Goal: Task Accomplishment & Management: Manage account settings

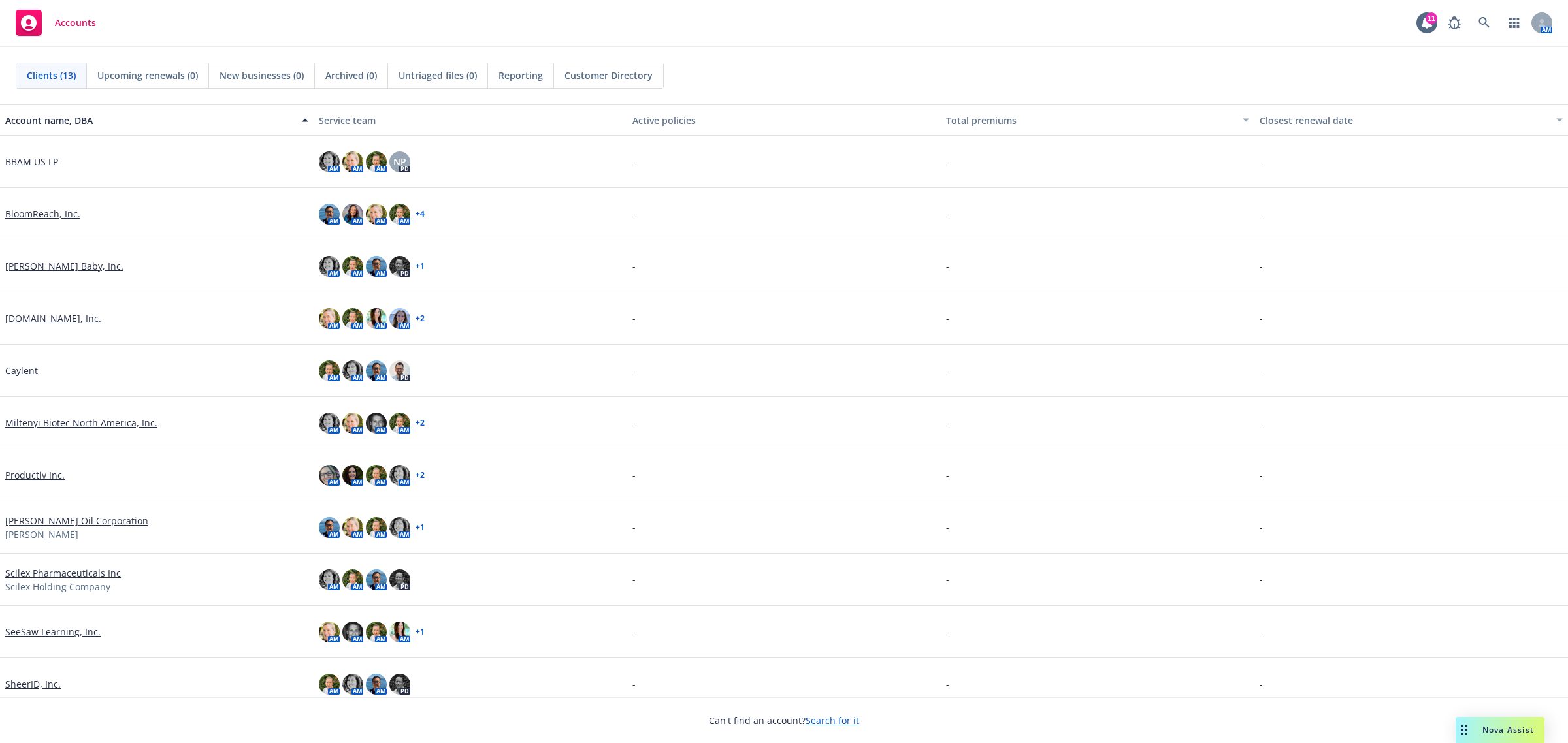
click at [66, 630] on link "SeeSaw Learning, Inc." at bounding box center [53, 631] width 95 height 14
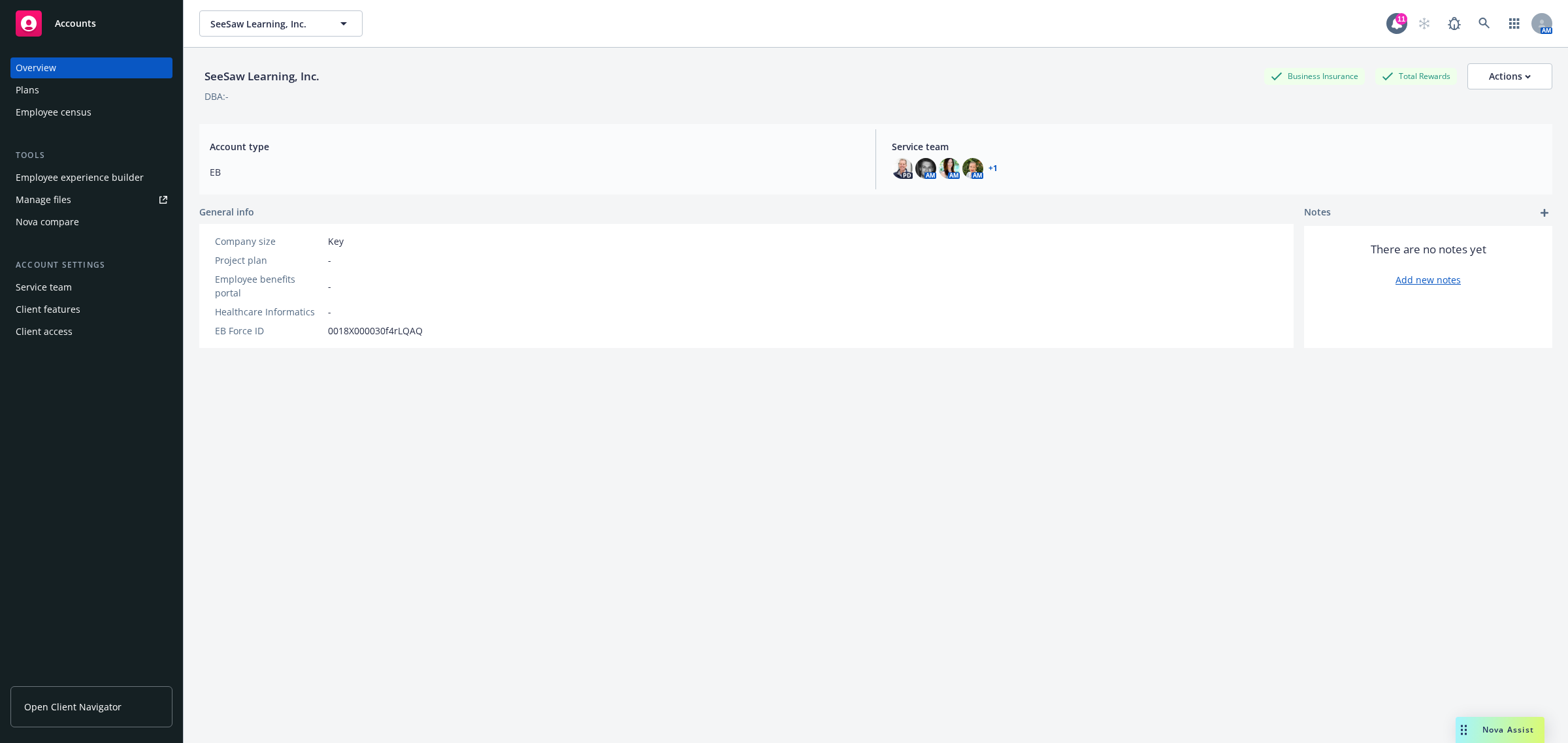
click at [46, 90] on div "Plans" at bounding box center [91, 90] width 151 height 21
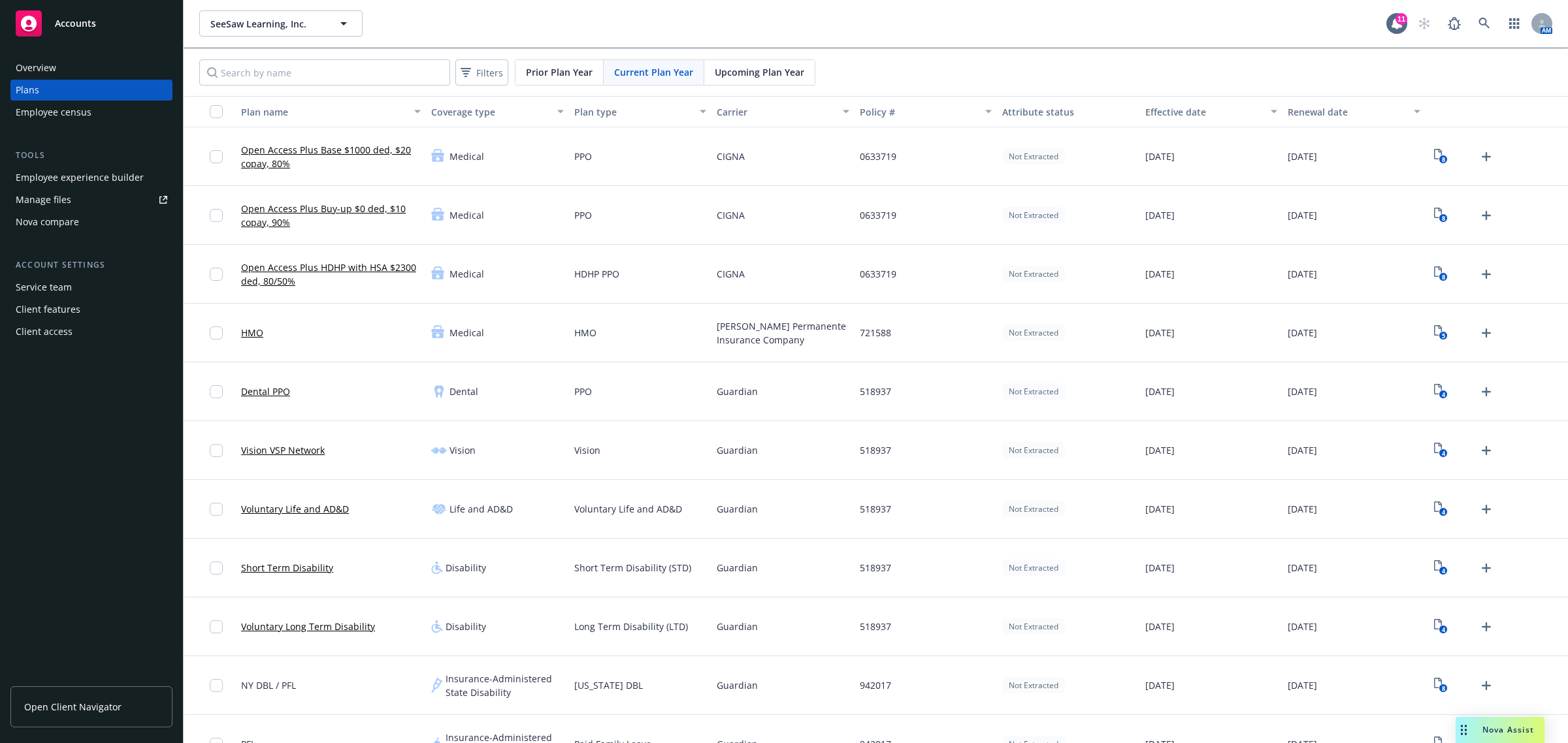
click at [738, 70] on span "Upcoming Plan Year" at bounding box center [759, 72] width 90 height 14
click at [1434, 391] on icon "4" at bounding box center [1441, 391] width 14 height 15
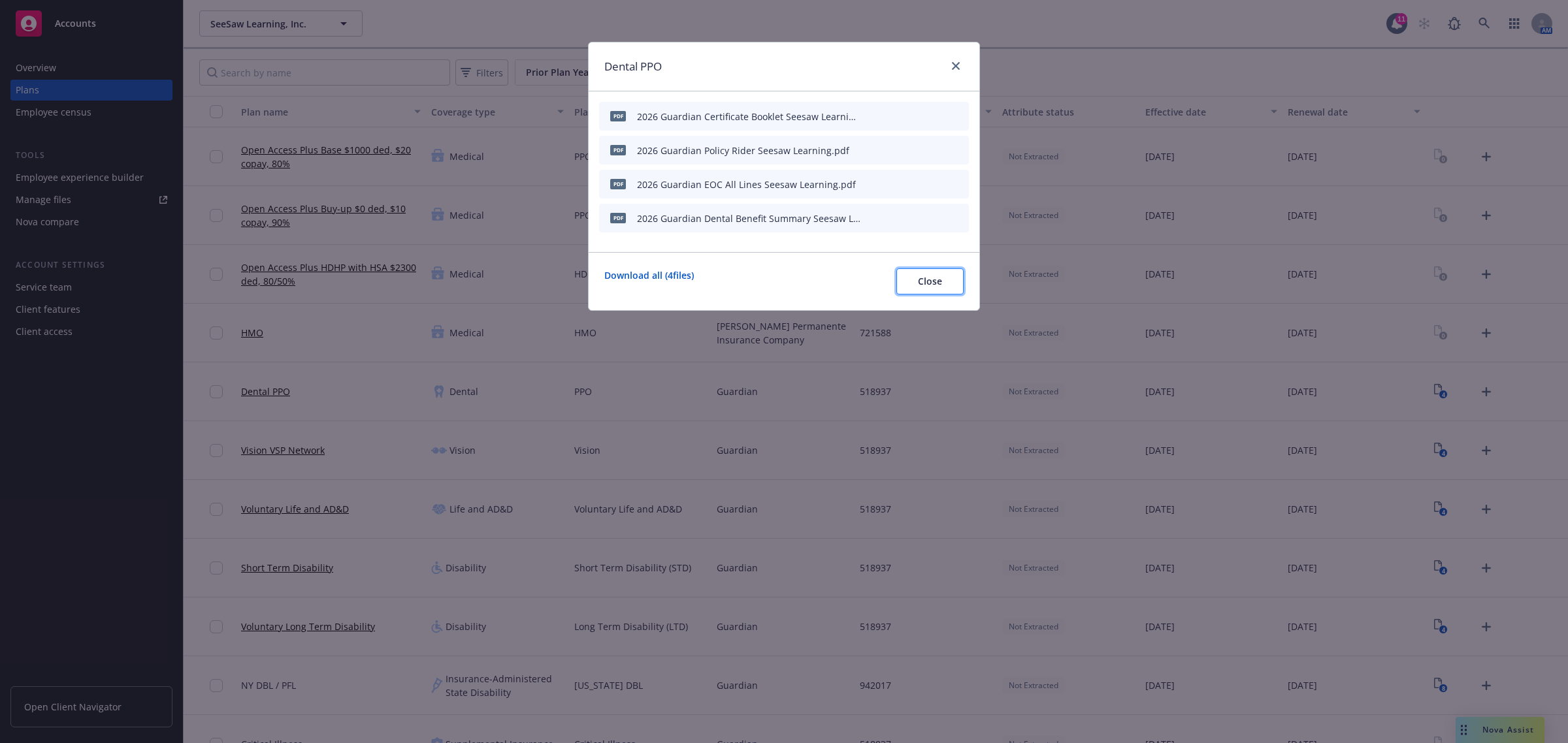
click at [928, 289] on button "Close" at bounding box center [930, 282] width 67 height 26
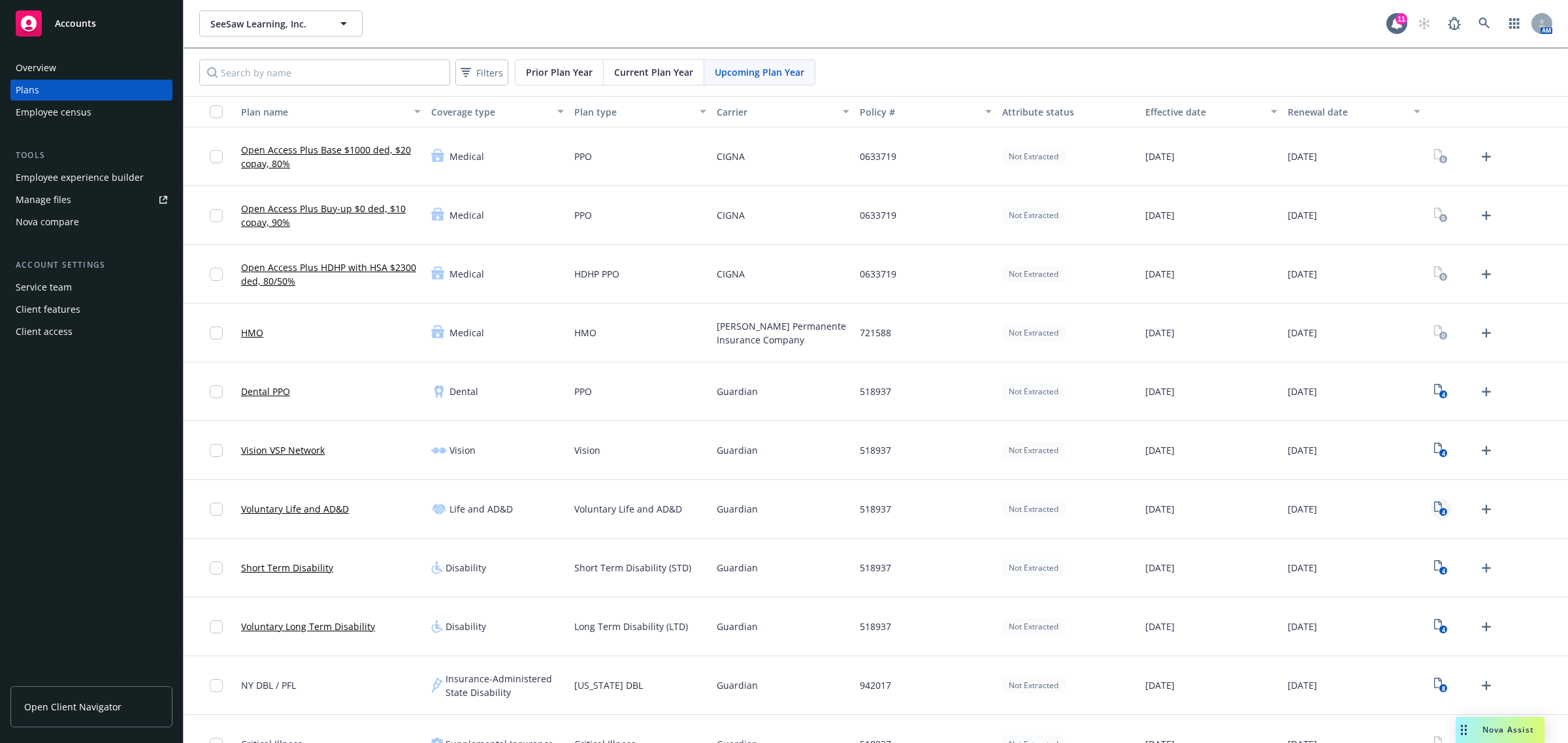
click at [1441, 510] on text "4" at bounding box center [1443, 511] width 4 height 8
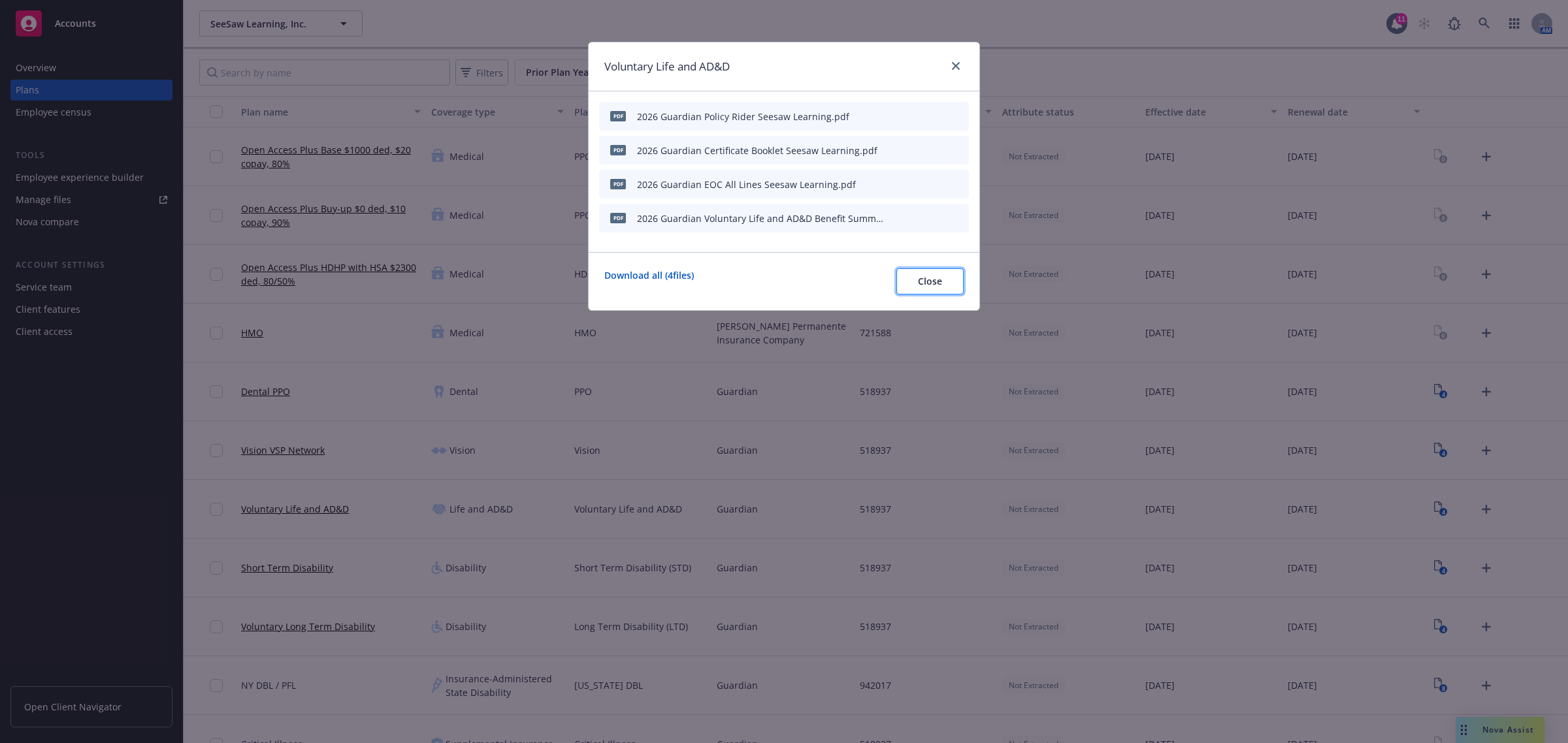
click at [924, 286] on span "Close" at bounding box center [930, 281] width 24 height 12
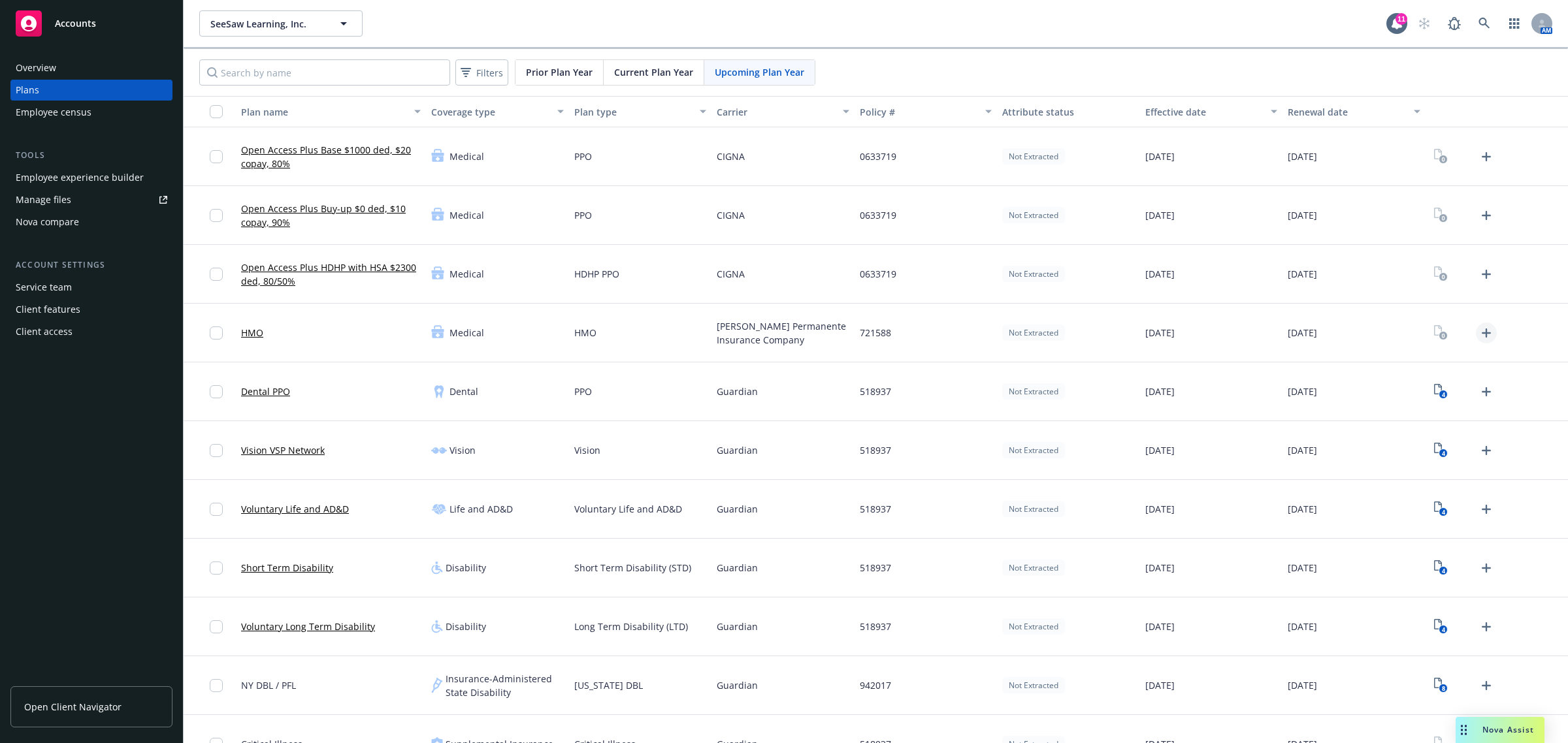
click at [1478, 329] on icon "Upload Plan Documents" at bounding box center [1486, 332] width 16 height 16
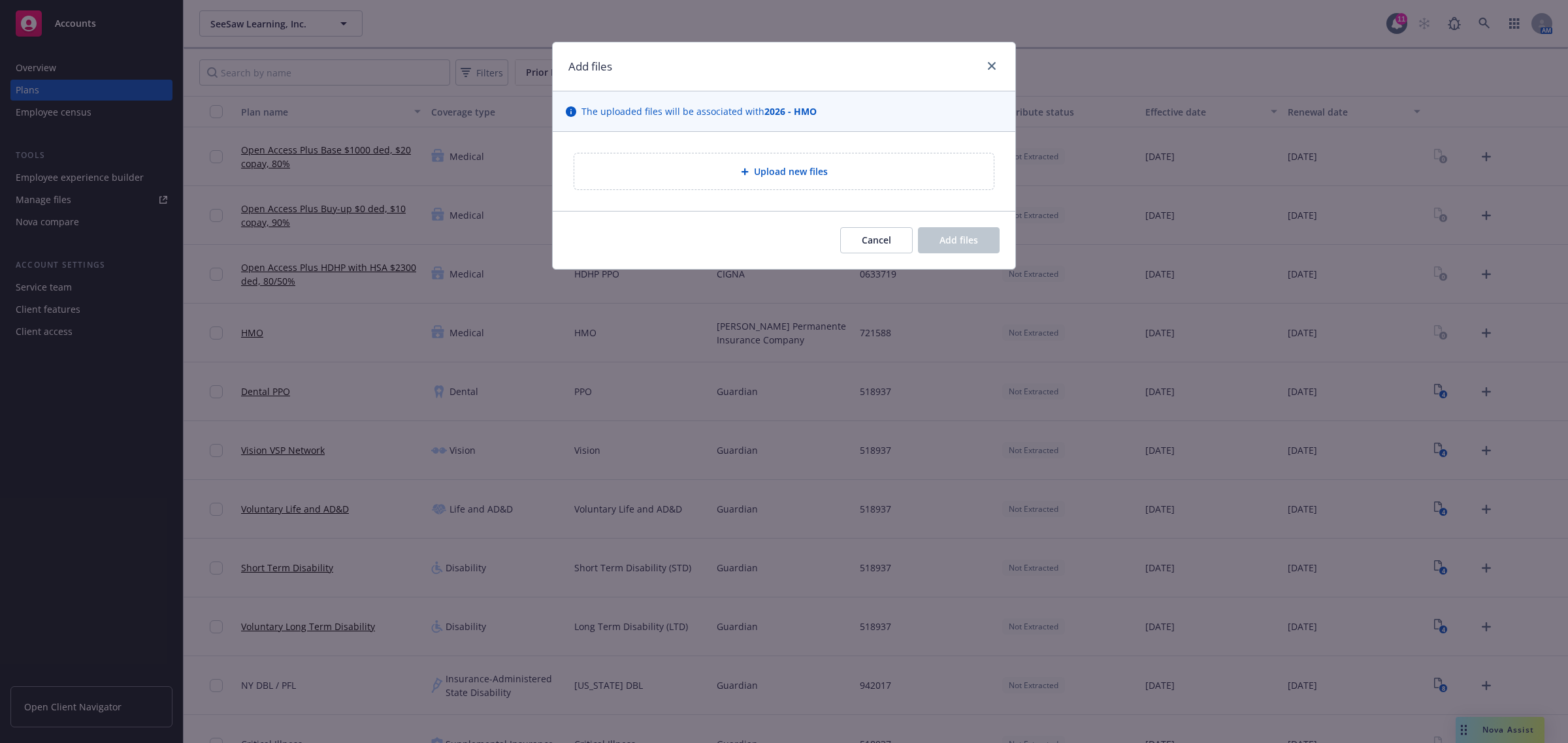
click at [841, 164] on div "Upload new files" at bounding box center [784, 172] width 399 height 15
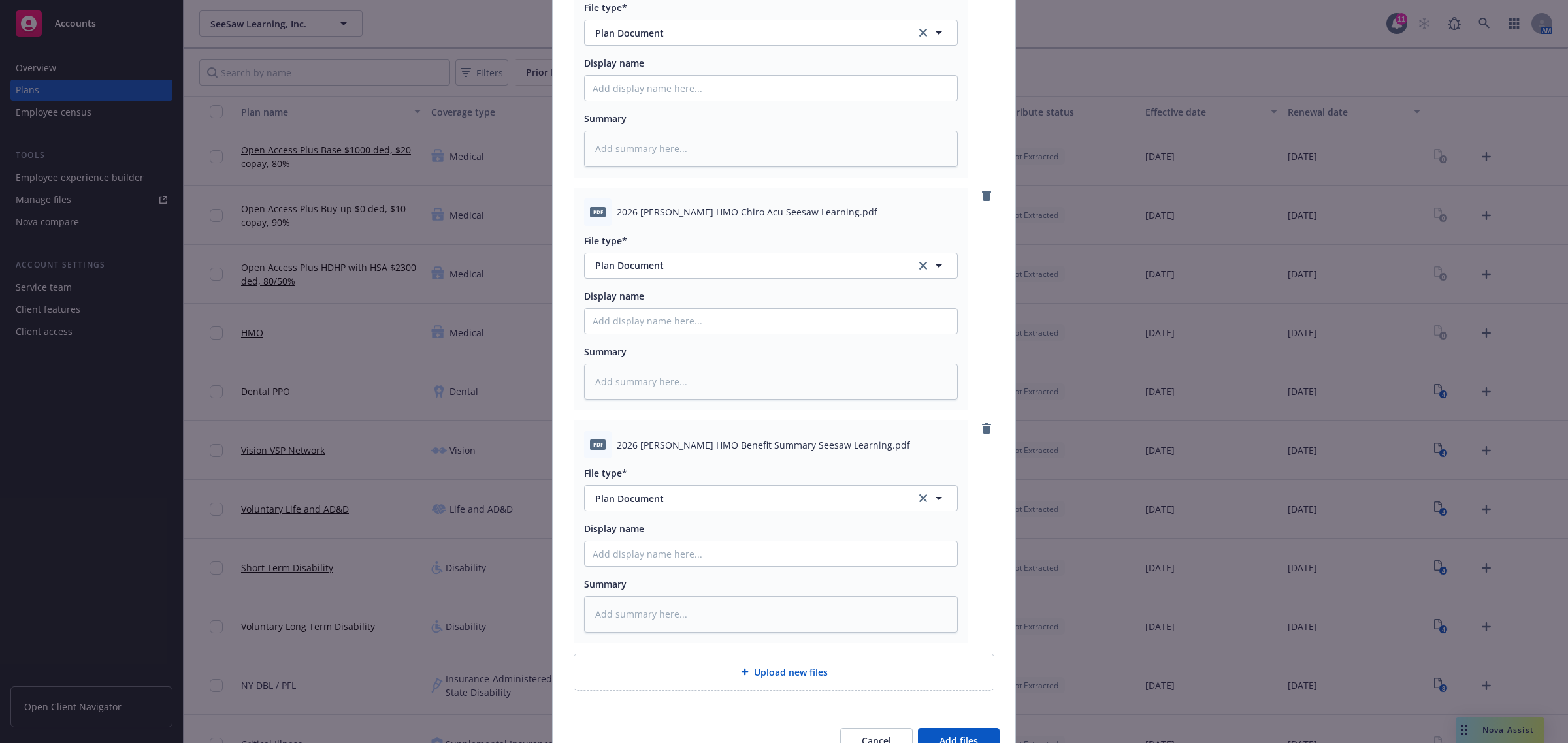
scroll to position [268, 0]
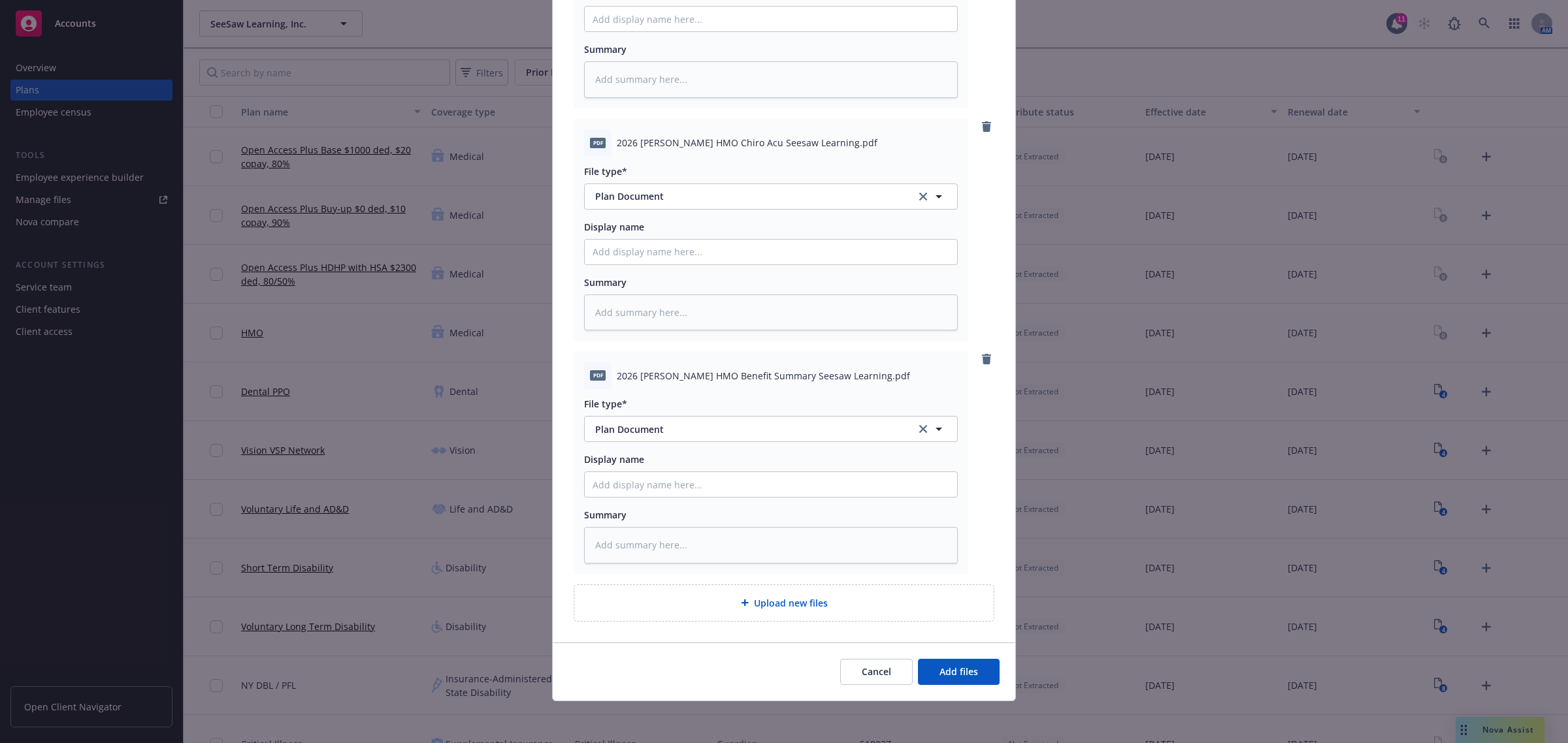
click at [955, 687] on div "Cancel Add files" at bounding box center [783, 671] width 463 height 58
click at [952, 677] on span "Add files" at bounding box center [959, 671] width 39 height 12
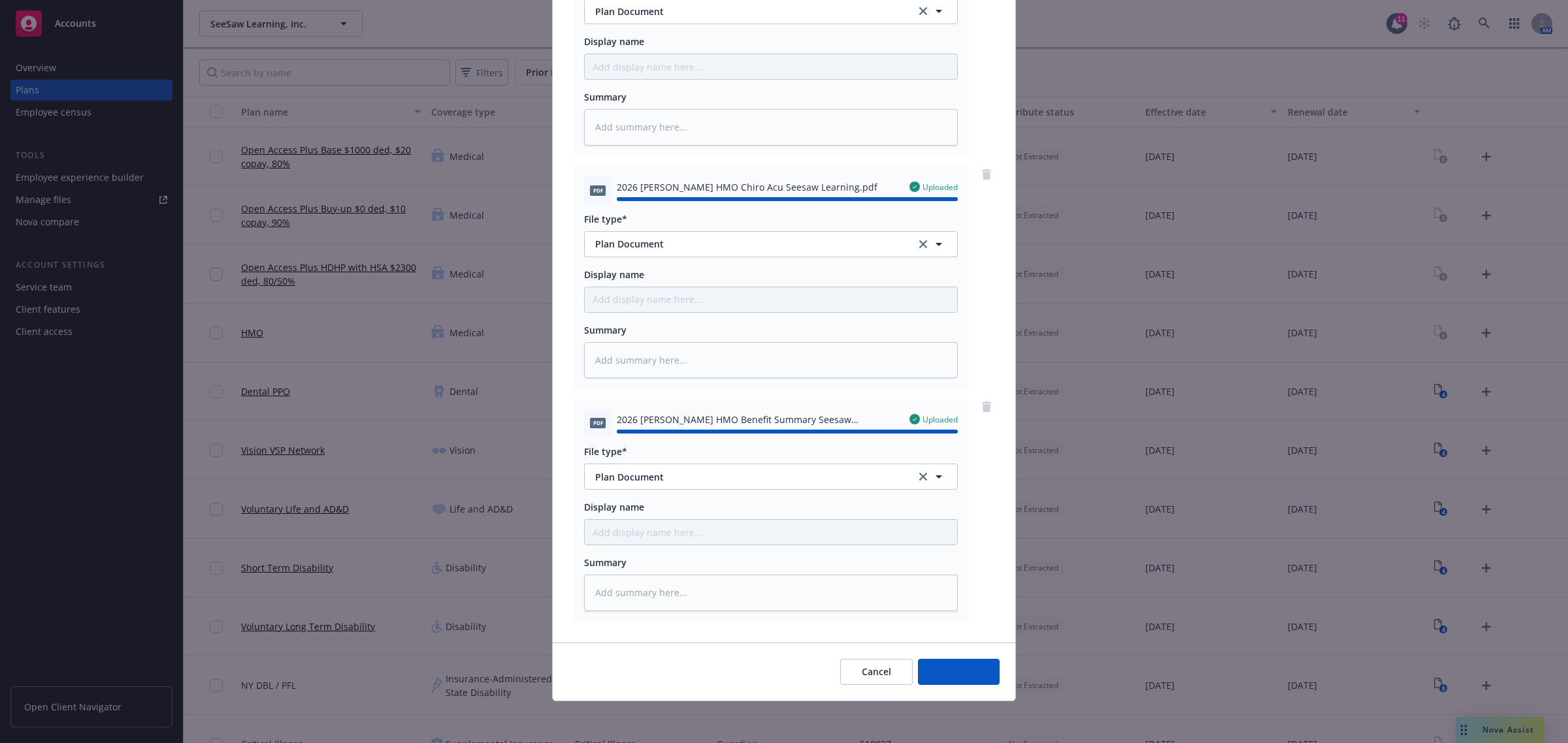
type textarea "x"
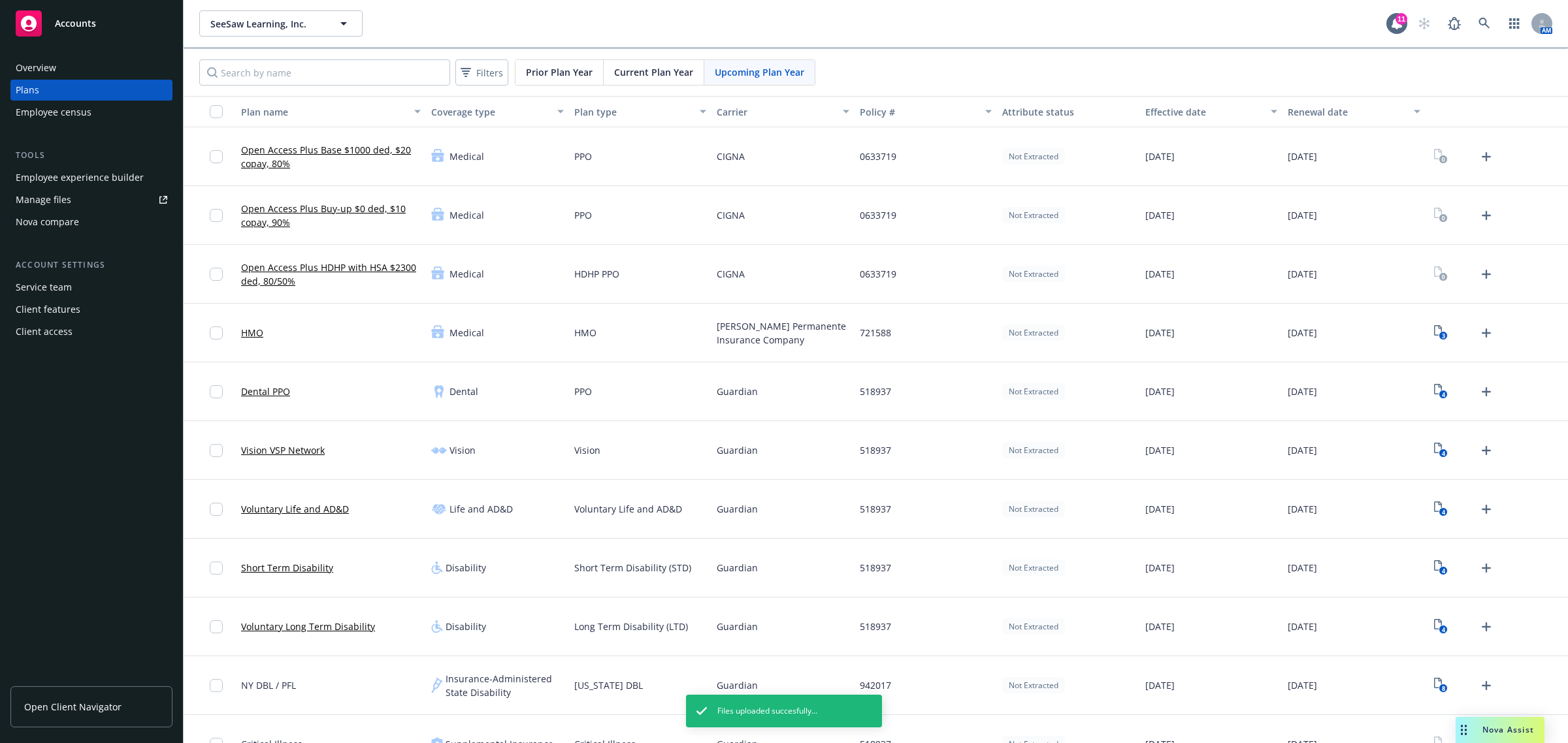
click at [33, 177] on div "Employee experience builder" at bounding box center [79, 177] width 128 height 21
